Goal: Task Accomplishment & Management: Complete application form

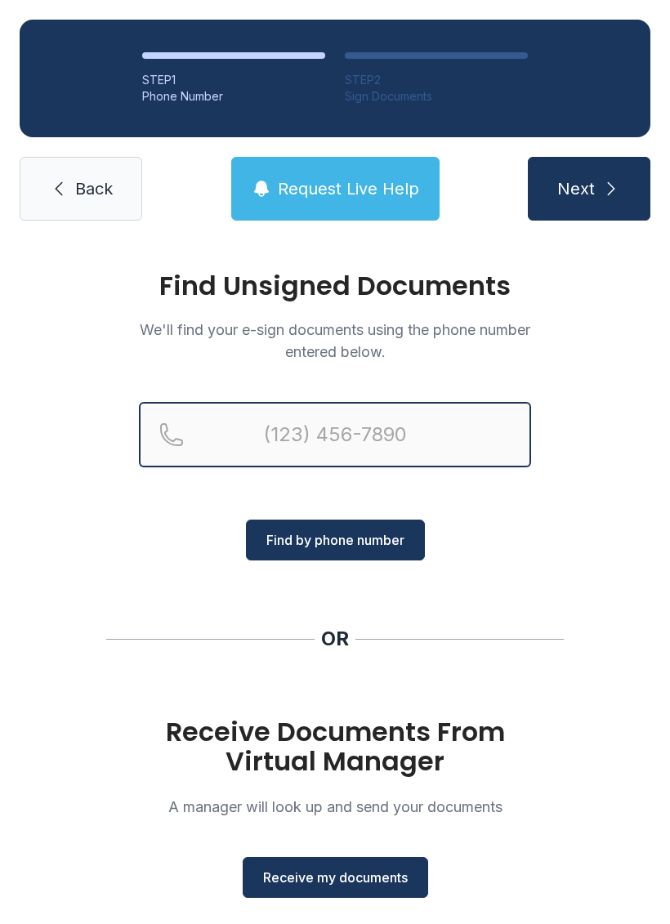
click at [431, 448] on input "Reservation phone number" at bounding box center [335, 434] width 392 height 65
type input "(229)"
click at [473, 430] on input "(229)" at bounding box center [335, 434] width 392 height 65
click at [453, 432] on input "(229)" at bounding box center [335, 434] width 392 height 65
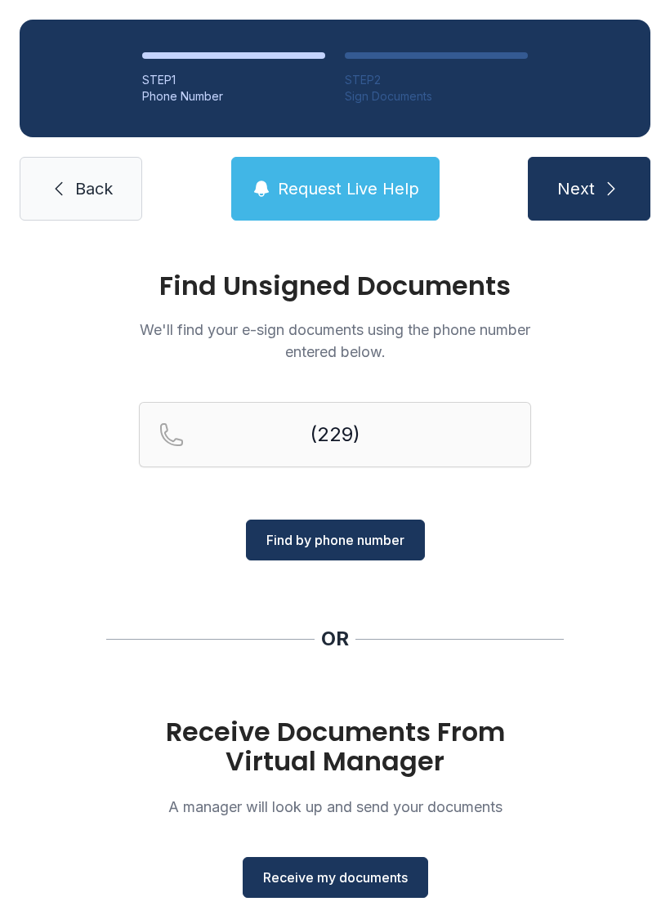
click at [376, 535] on span "Find by phone number" at bounding box center [335, 540] width 138 height 20
click at [96, 192] on span "Back" at bounding box center [94, 188] width 38 height 23
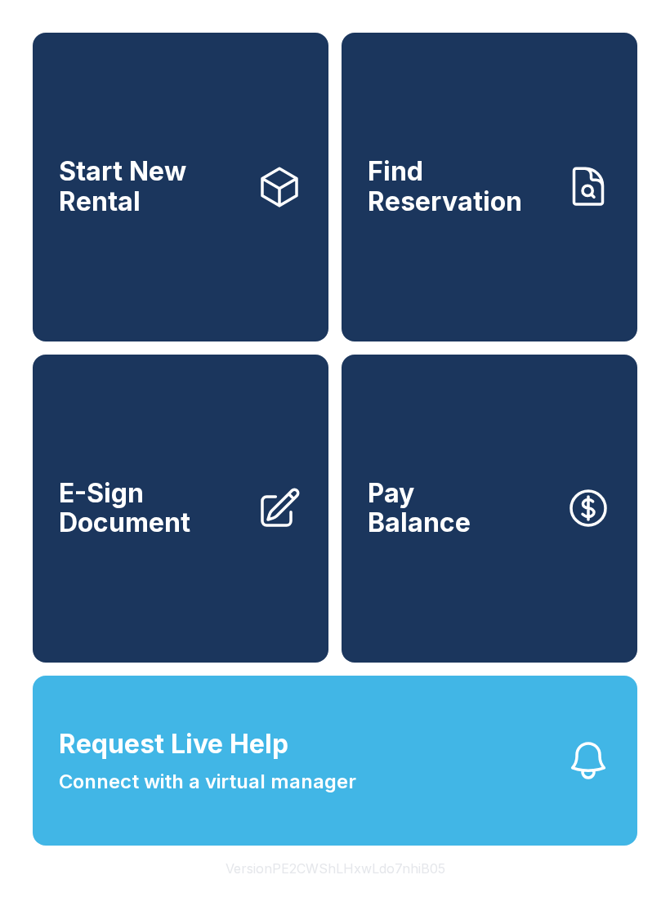
click at [248, 546] on link "E-Sign Document" at bounding box center [181, 509] width 296 height 309
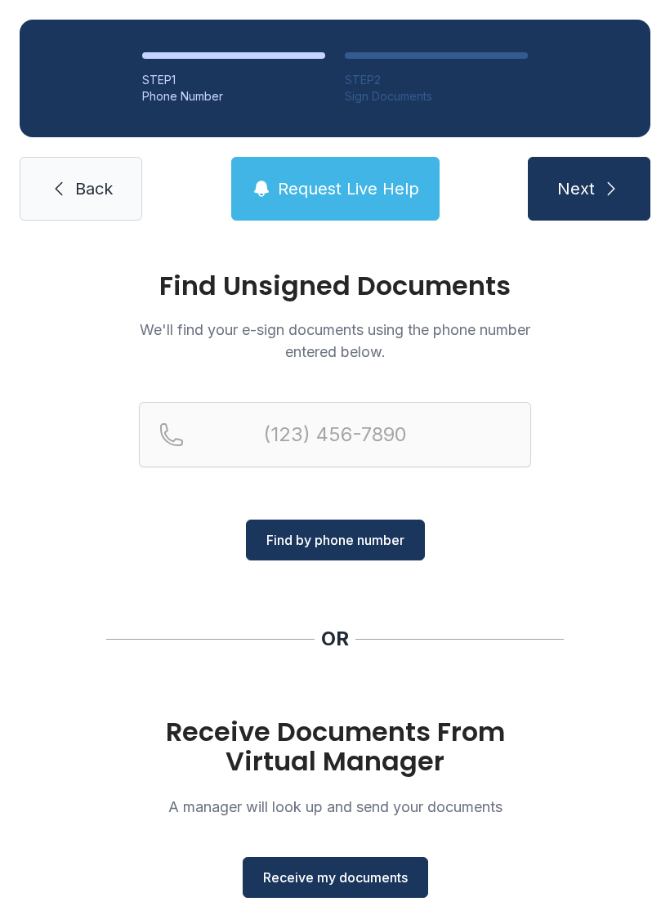
click at [353, 876] on span "Receive my documents" at bounding box center [335, 878] width 145 height 20
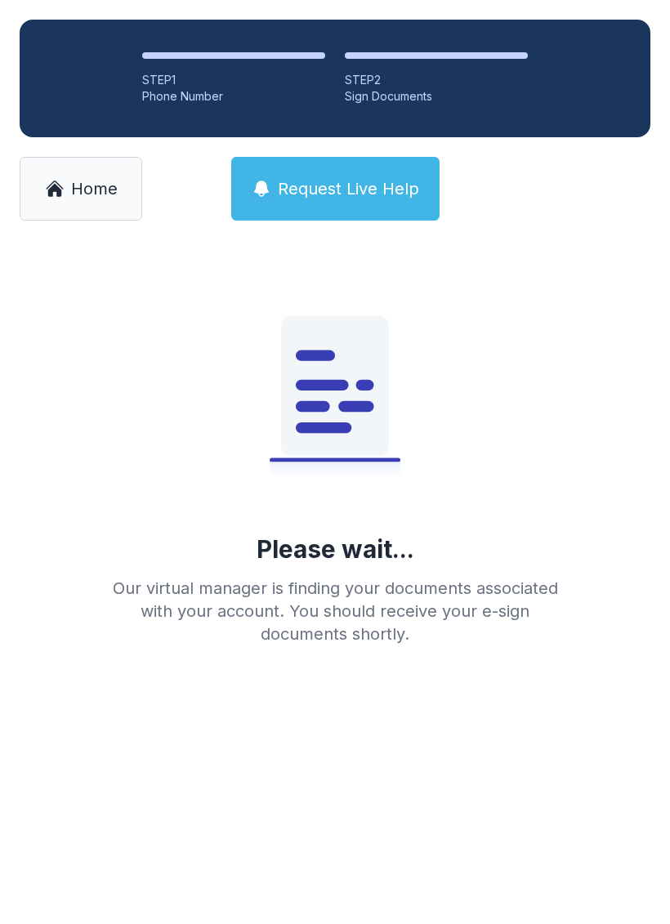
click at [100, 195] on span "Home" at bounding box center [94, 188] width 47 height 23
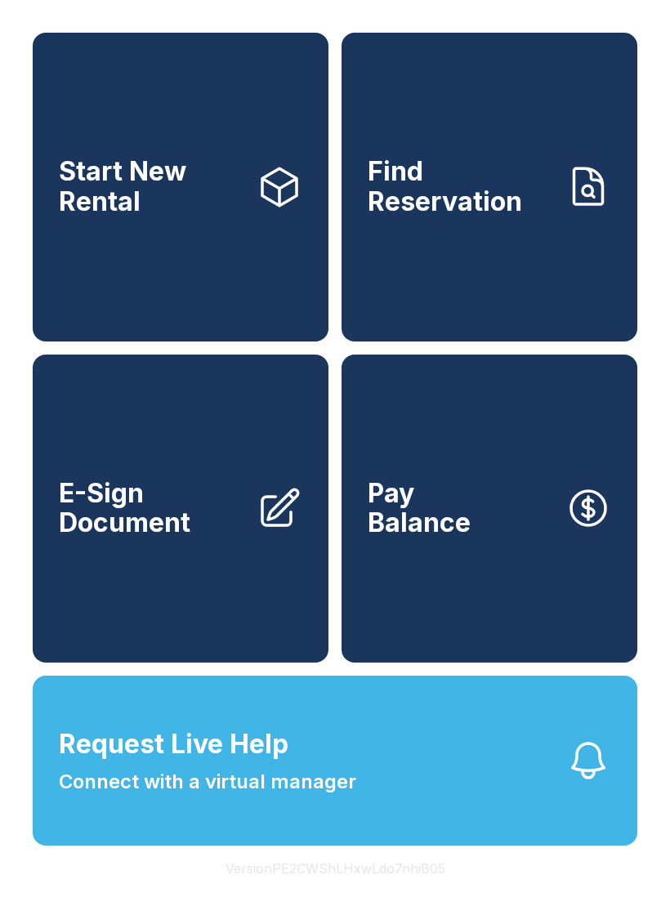
click at [239, 499] on link "E-Sign Document" at bounding box center [181, 509] width 296 height 309
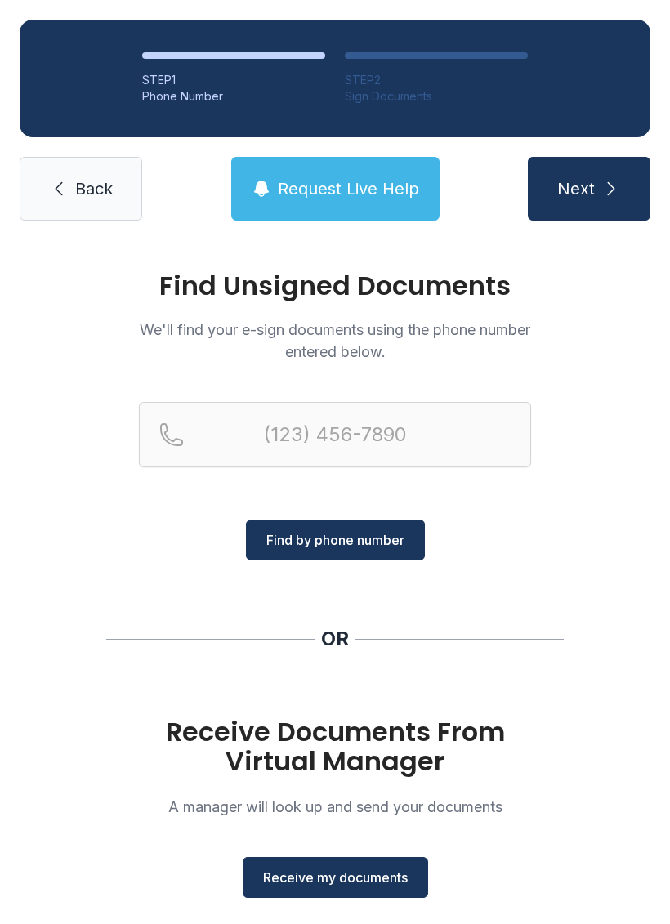
click at [343, 861] on button "Receive my documents" at bounding box center [335, 877] width 185 height 41
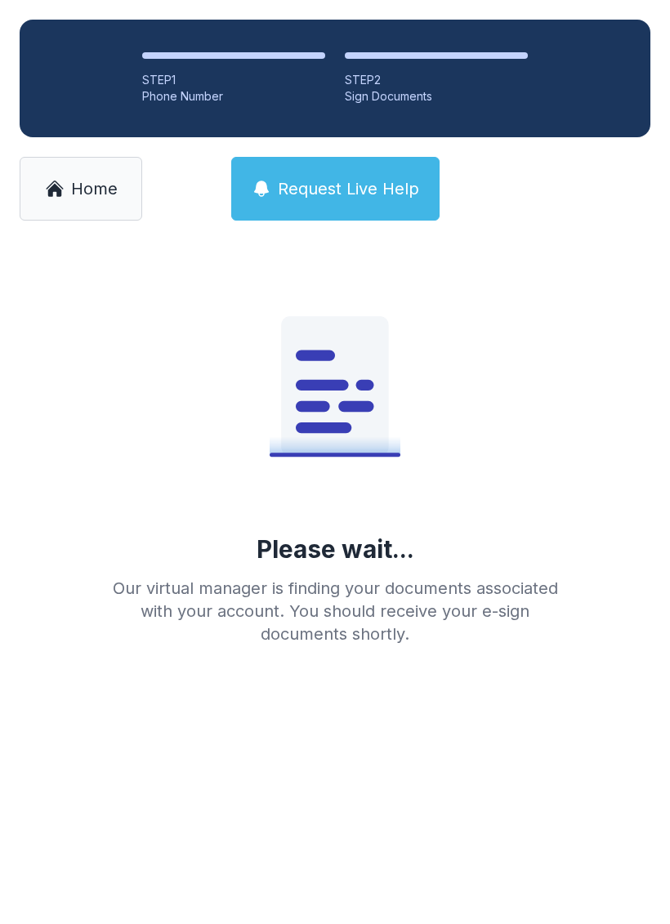
click at [94, 219] on link "Home" at bounding box center [81, 189] width 123 height 64
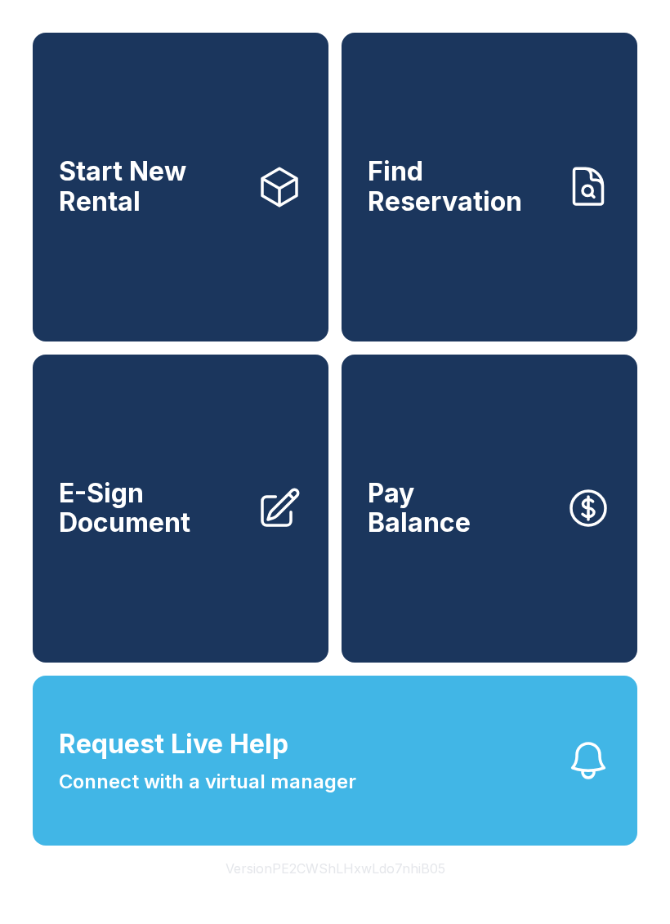
click at [234, 486] on link "E-Sign Document" at bounding box center [181, 509] width 296 height 309
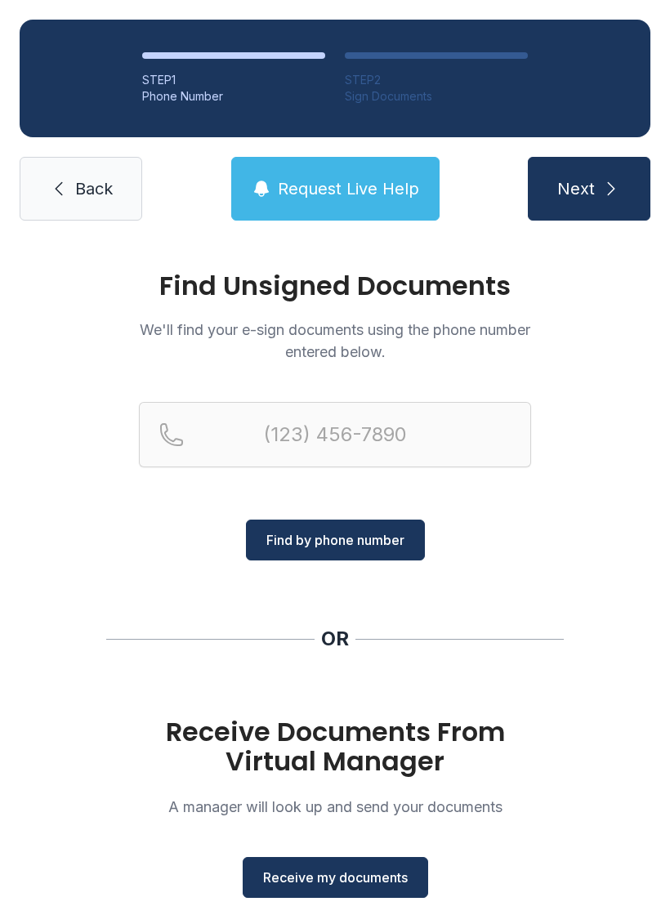
click at [348, 871] on span "Receive my documents" at bounding box center [335, 878] width 145 height 20
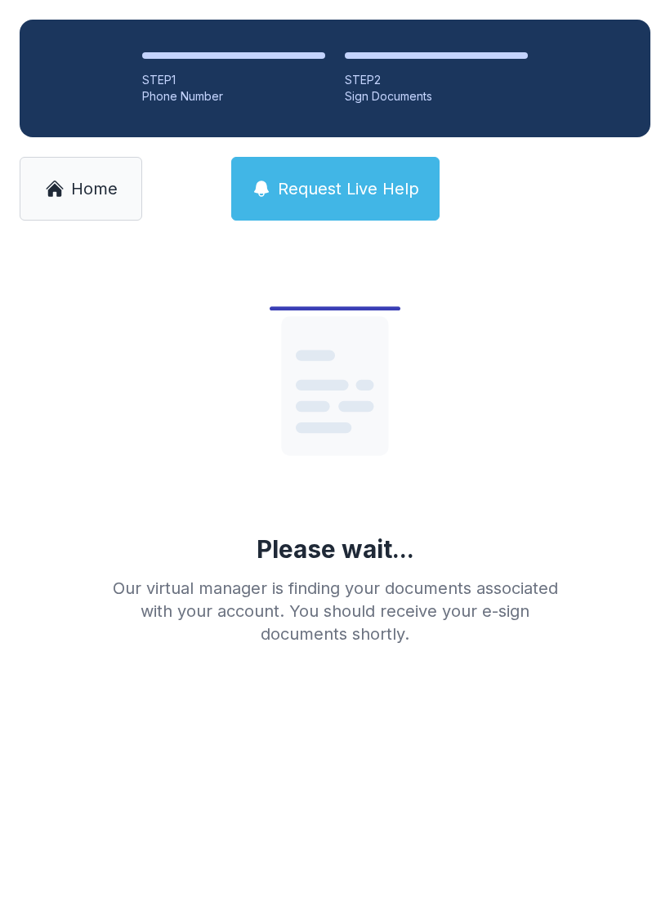
click at [95, 178] on span "Home" at bounding box center [94, 188] width 47 height 23
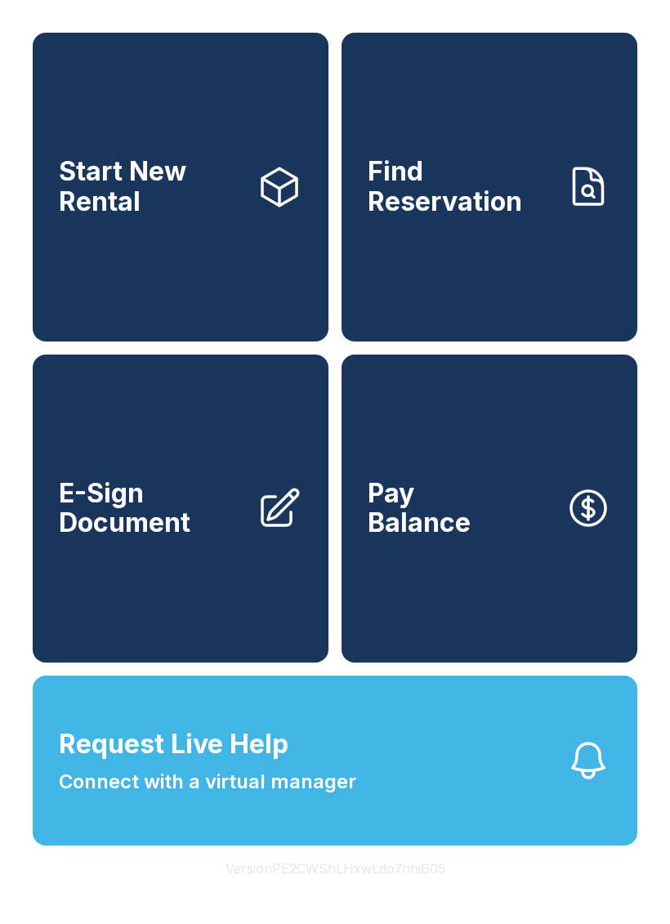
click at [212, 529] on span "E-Sign Document" at bounding box center [151, 509] width 185 height 60
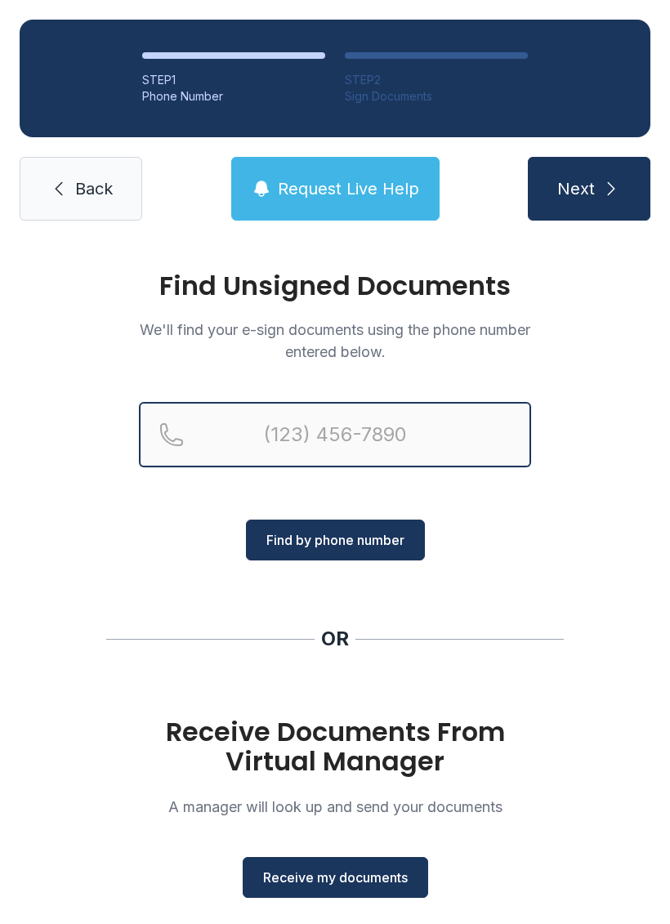
click at [365, 435] on input "Reservation phone number" at bounding box center [335, 434] width 392 height 65
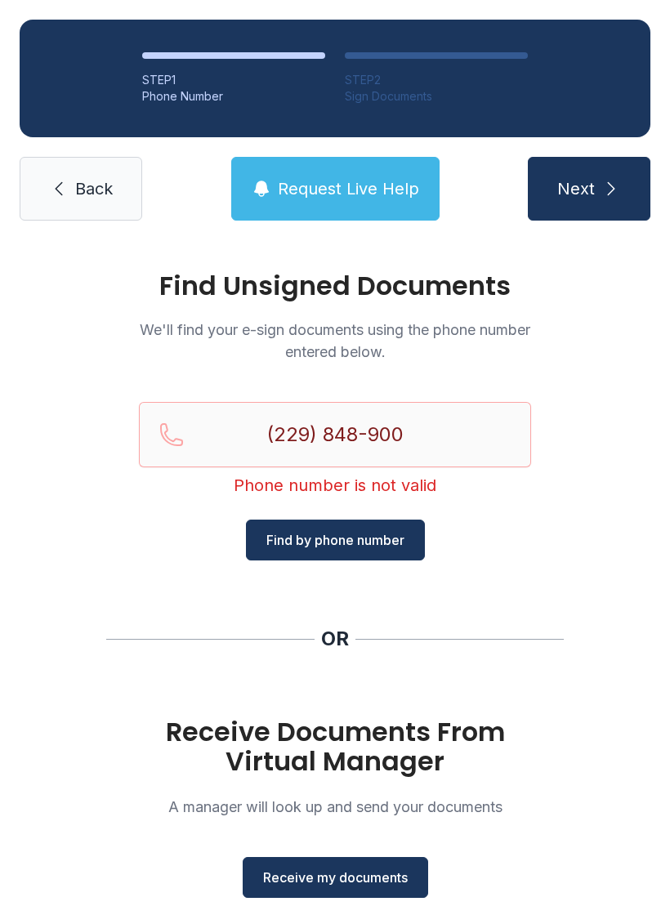
click at [479, 444] on input "(229) 848-900" at bounding box center [335, 434] width 392 height 65
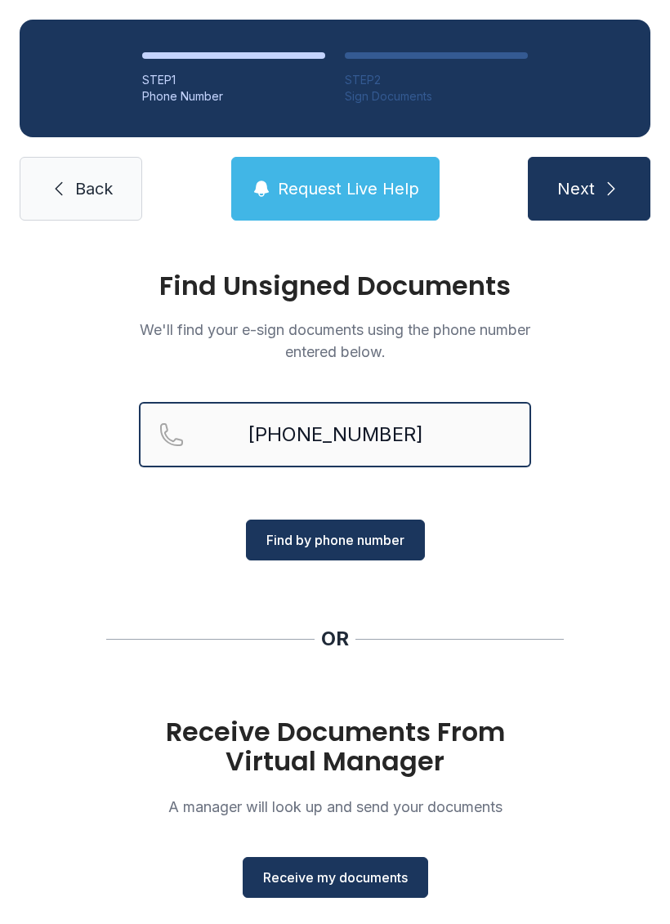
type input "[PHONE_NUMBER]"
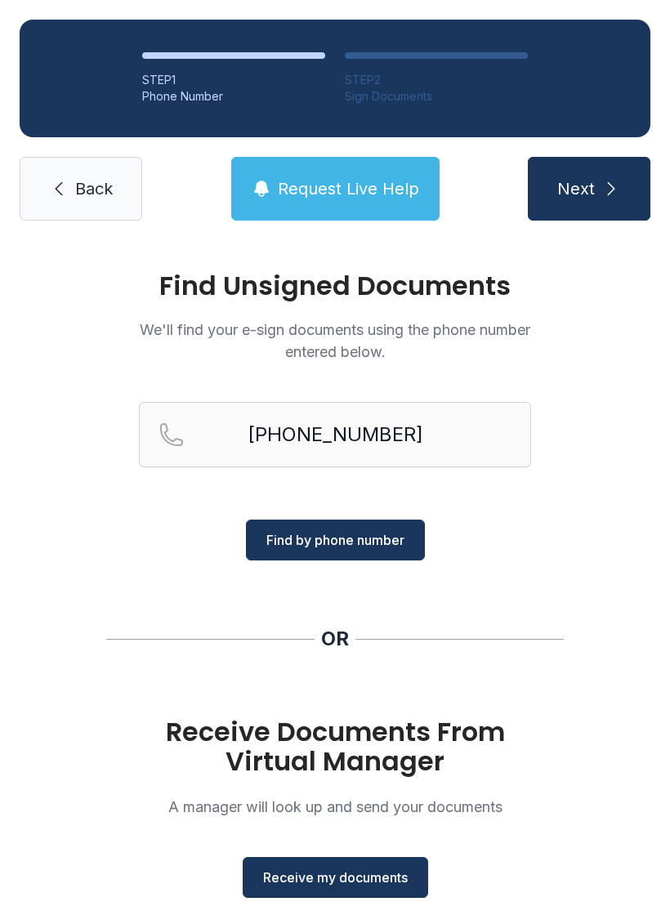
click at [364, 551] on button "Find by phone number" at bounding box center [335, 540] width 179 height 41
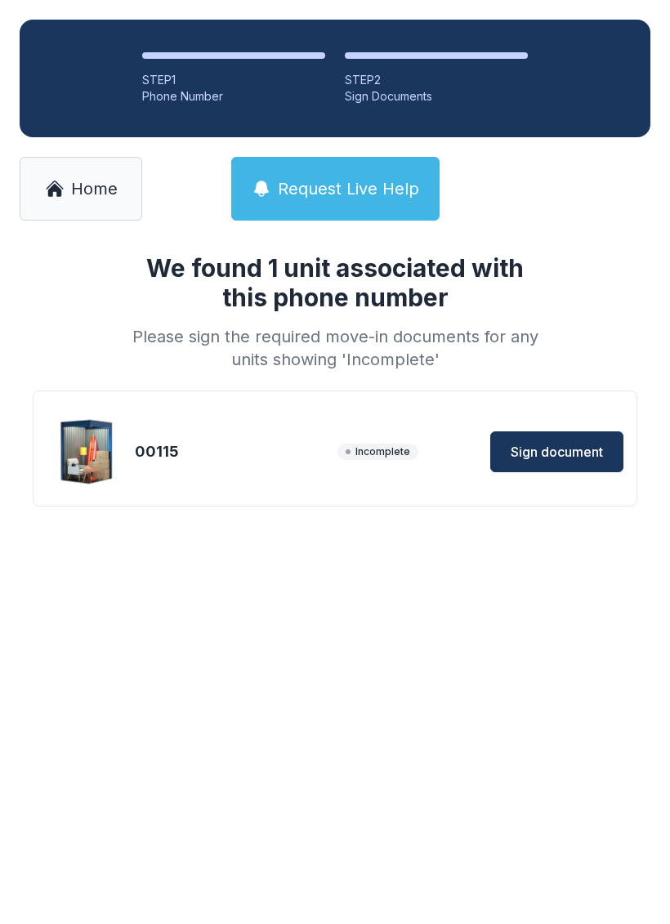
click at [364, 880] on main "We found 1 unit associated with this phone number Please sign the required move…" at bounding box center [335, 582] width 670 height 684
click at [581, 431] on button "Sign document" at bounding box center [556, 451] width 133 height 41
click at [91, 199] on span "Home" at bounding box center [94, 188] width 47 height 23
